Goal: Information Seeking & Learning: Learn about a topic

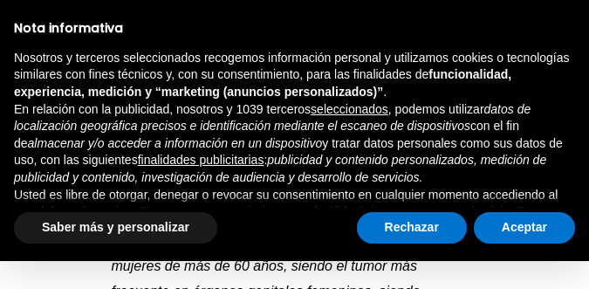
scroll to position [87, 0]
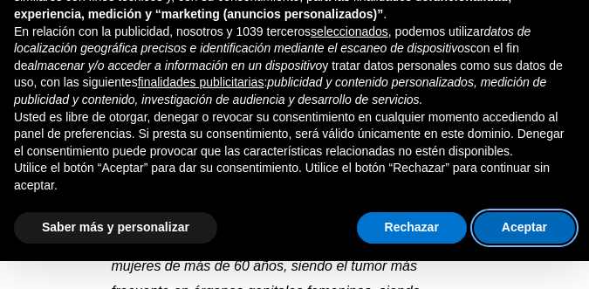
click at [522, 230] on button "Aceptar" at bounding box center [524, 227] width 101 height 31
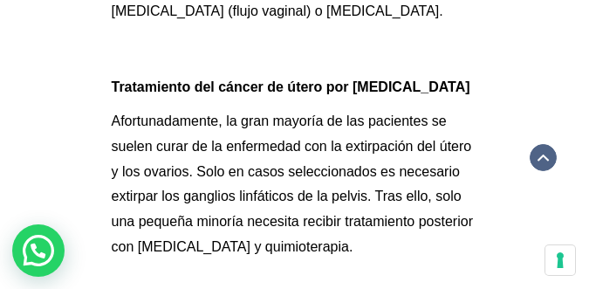
scroll to position [3404, 0]
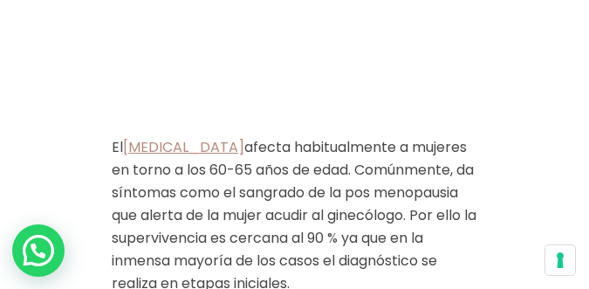
scroll to position [820, 0]
